Goal: Task Accomplishment & Management: Manage account settings

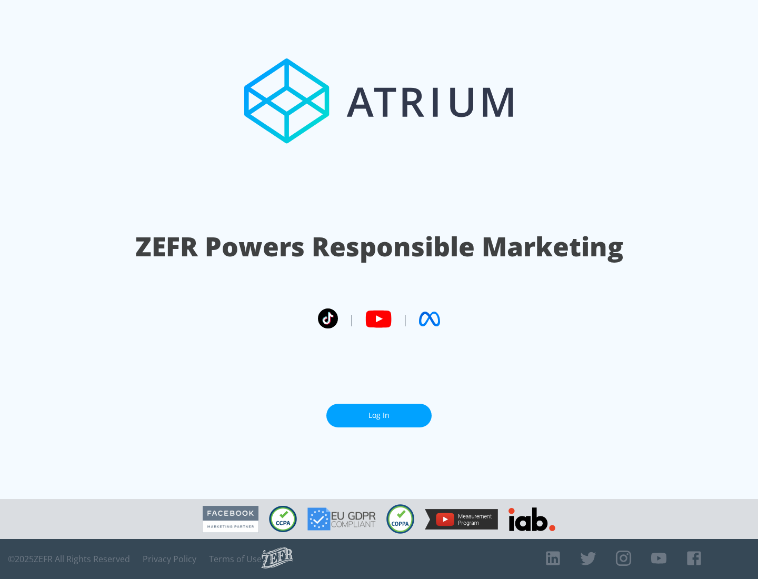
click at [379, 415] on link "Log In" at bounding box center [378, 416] width 105 height 24
